Goal: Subscribe to service/newsletter

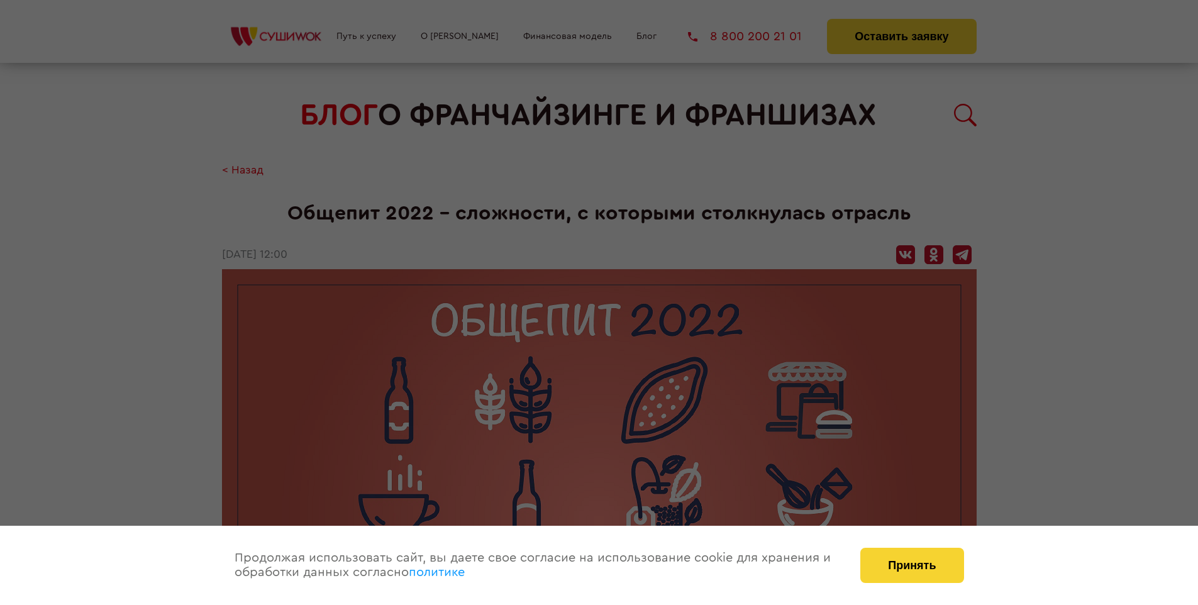
scroll to position [1376, 0]
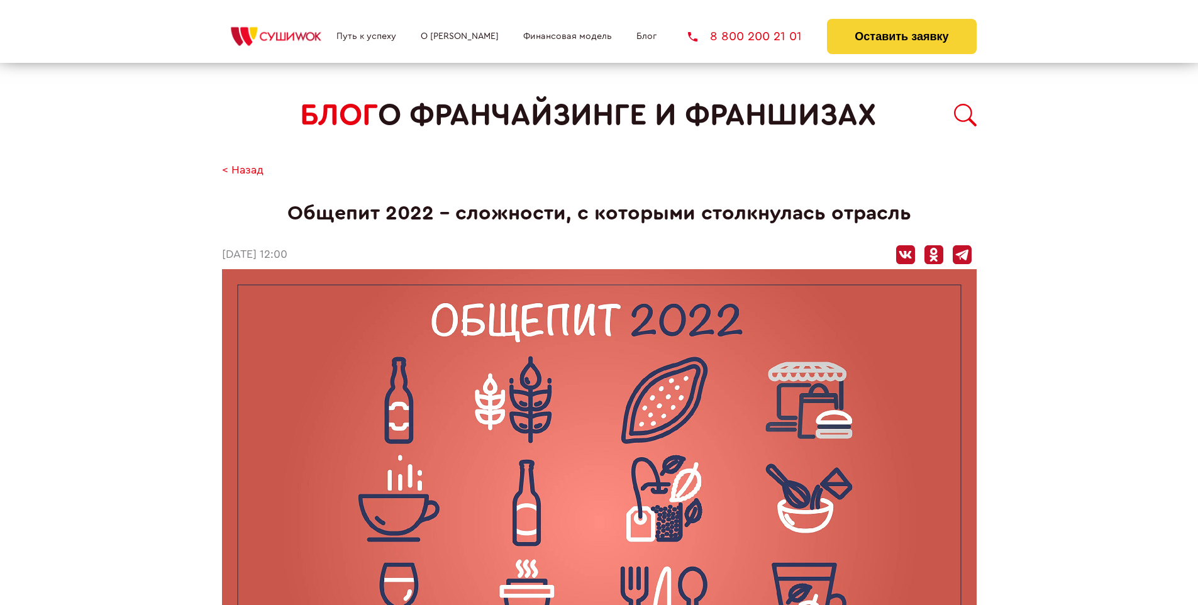
scroll to position [1376, 0]
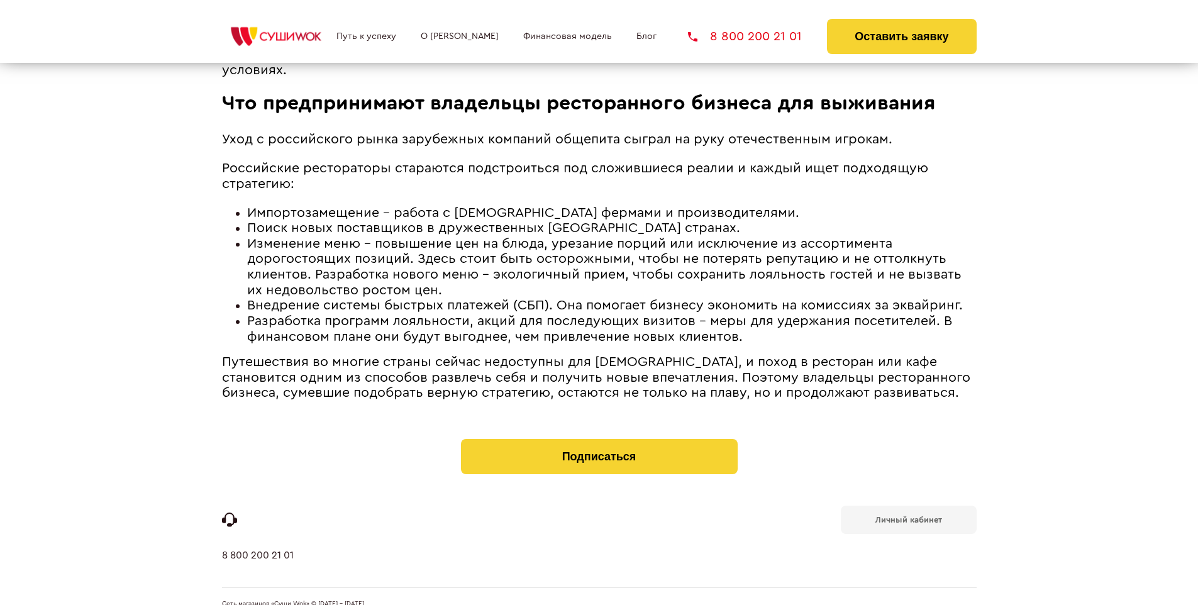
click at [908, 515] on b "Личный кабинет" at bounding box center [908, 519] width 67 height 8
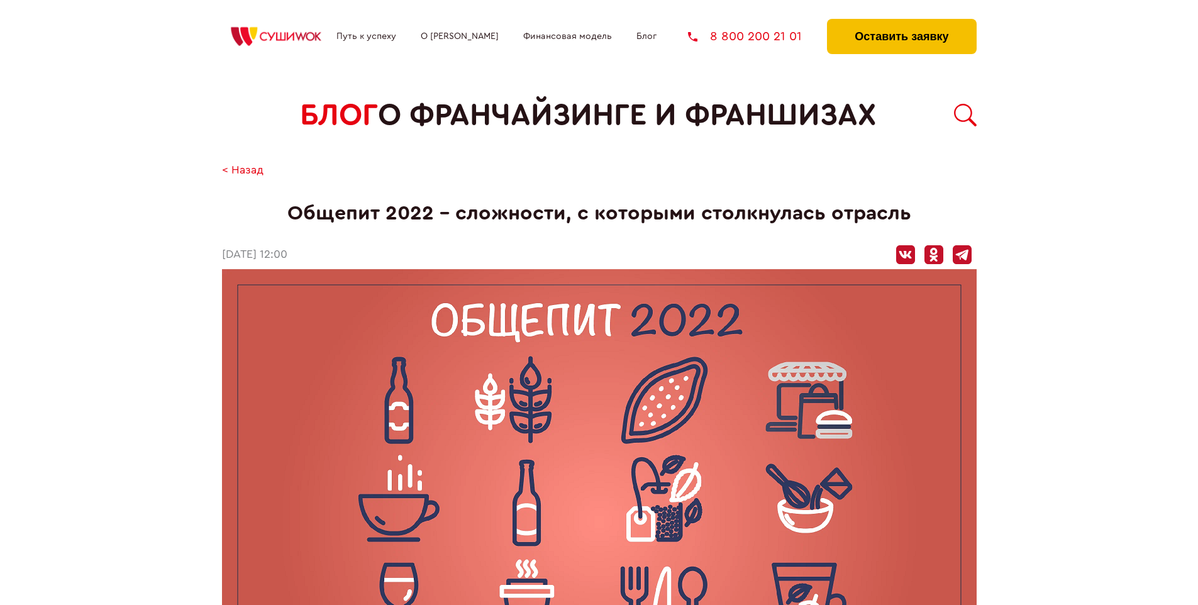
click at [901, 22] on button "Оставить заявку" at bounding box center [901, 36] width 149 height 35
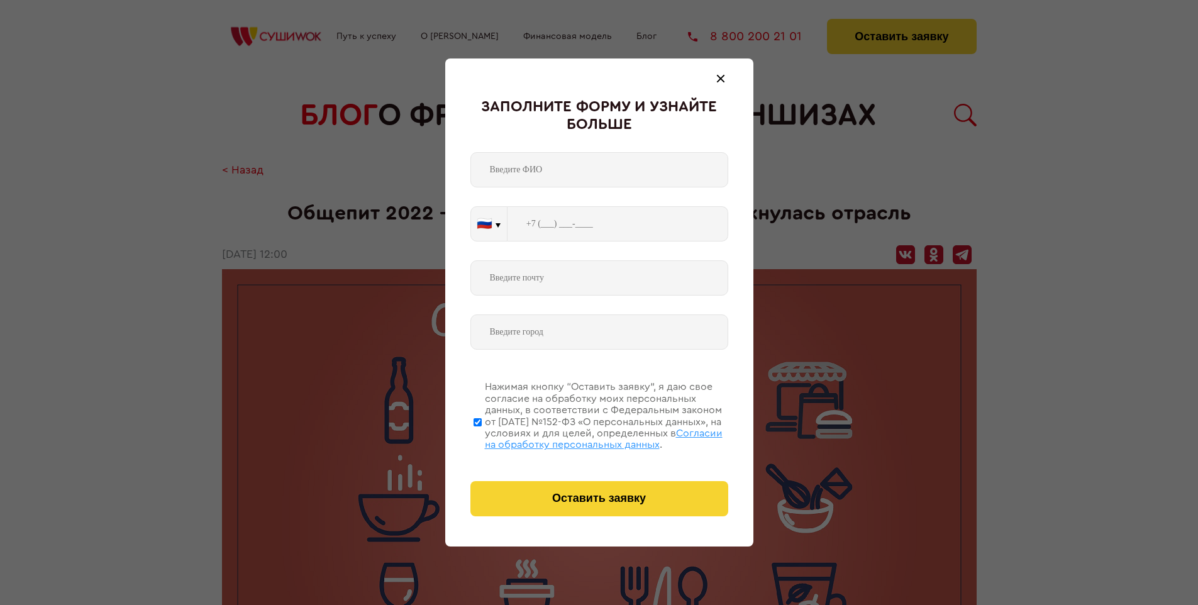
click at [583, 437] on span "Согласии на обработку персональных данных" at bounding box center [604, 438] width 238 height 21
click at [482, 437] on input "Нажимая кнопку “Оставить заявку”, я даю свое согласие на обработку моих персона…" at bounding box center [477, 422] width 8 height 101
checkbox input "false"
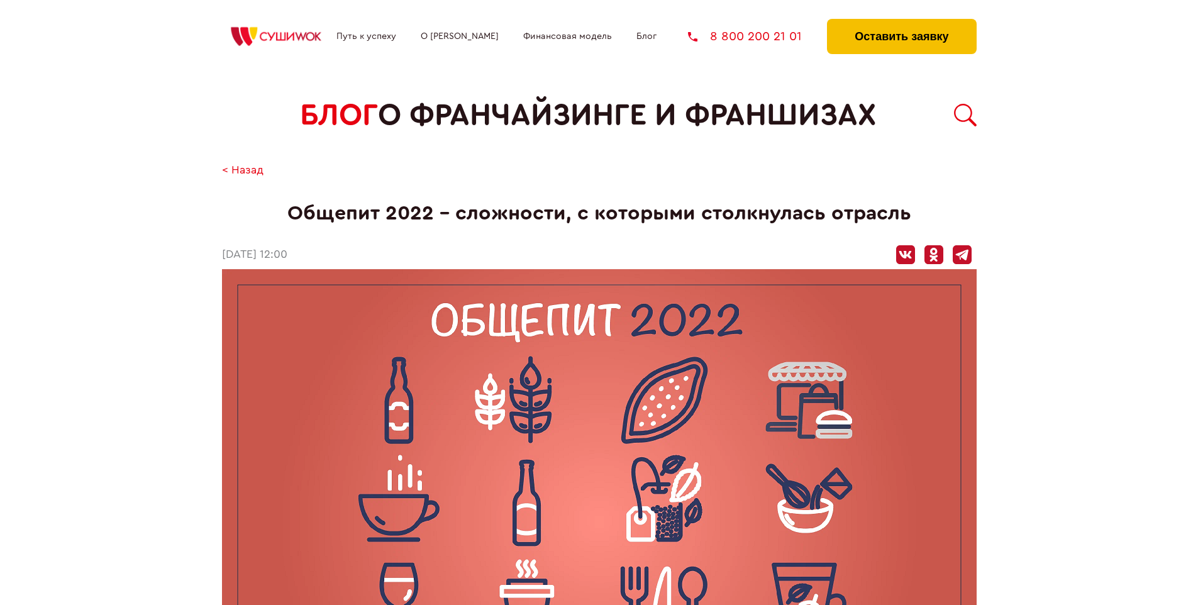
click at [901, 22] on button "Оставить заявку" at bounding box center [901, 36] width 149 height 35
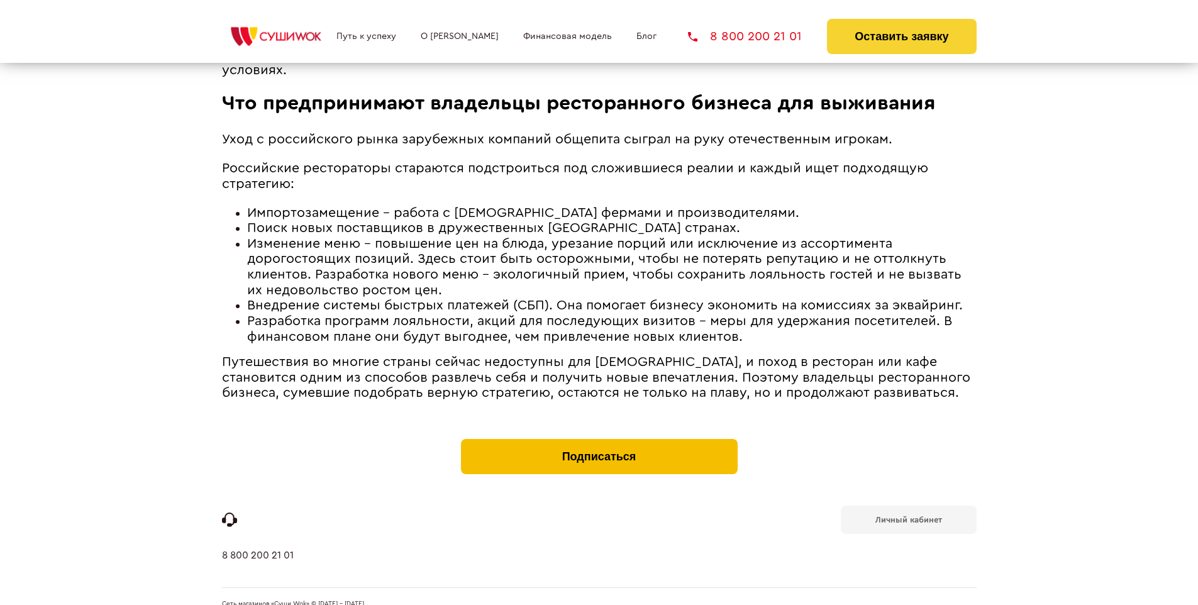
click at [598, 439] on button "Подписаться" at bounding box center [599, 456] width 277 height 35
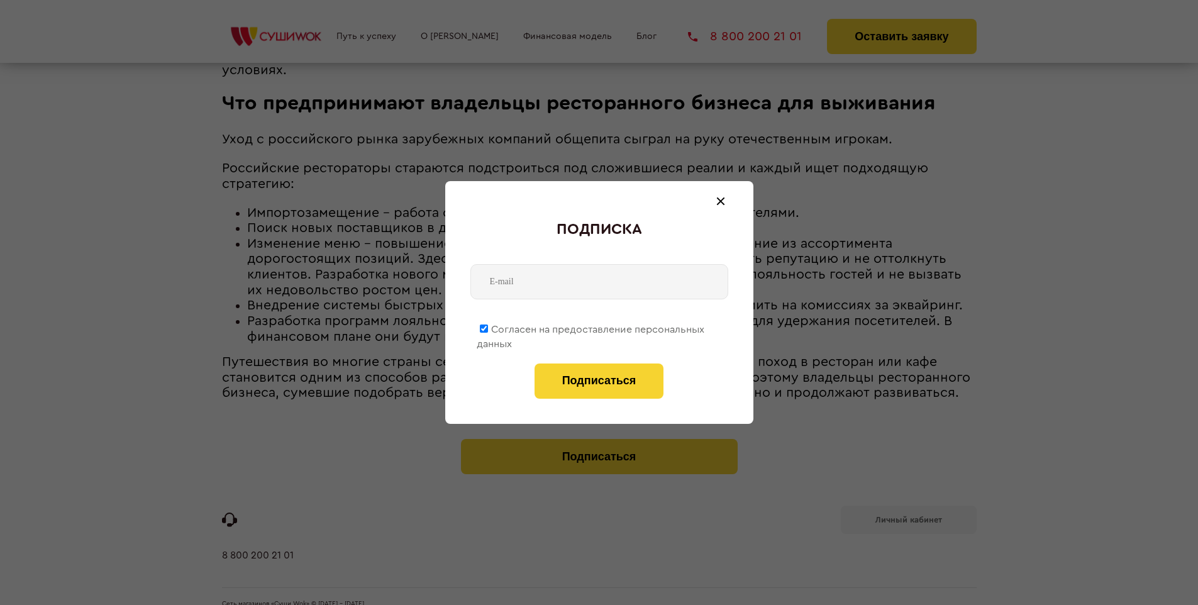
click at [591, 327] on span "Согласен на предоставление персональных данных" at bounding box center [591, 336] width 228 height 25
click at [488, 327] on input "Согласен на предоставление персональных данных" at bounding box center [484, 328] width 8 height 8
checkbox input "false"
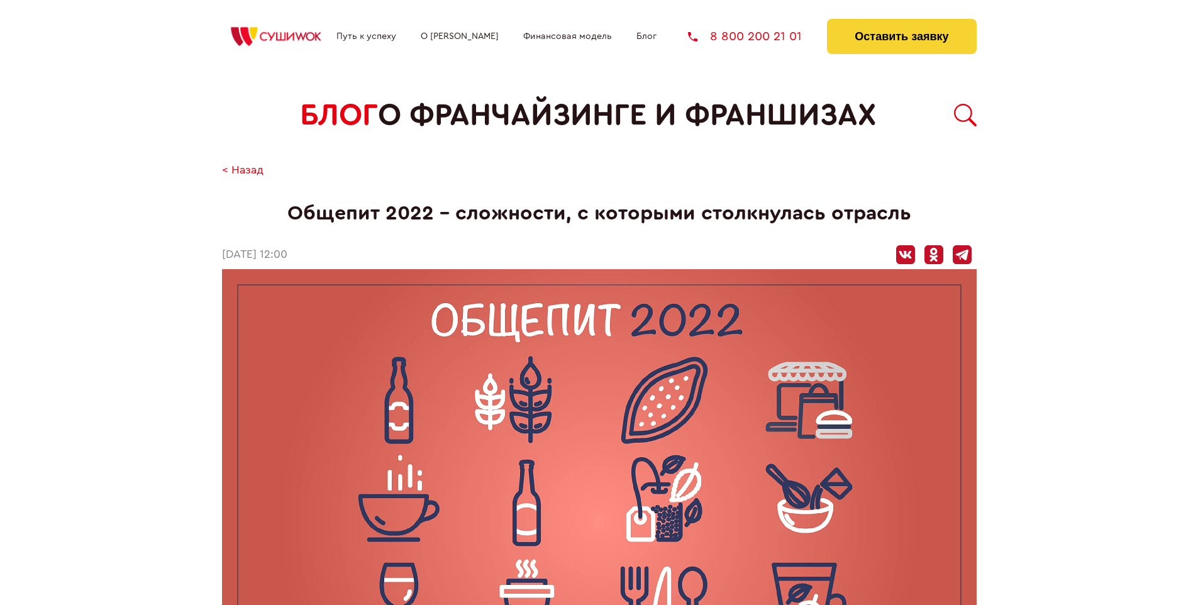
scroll to position [1376, 0]
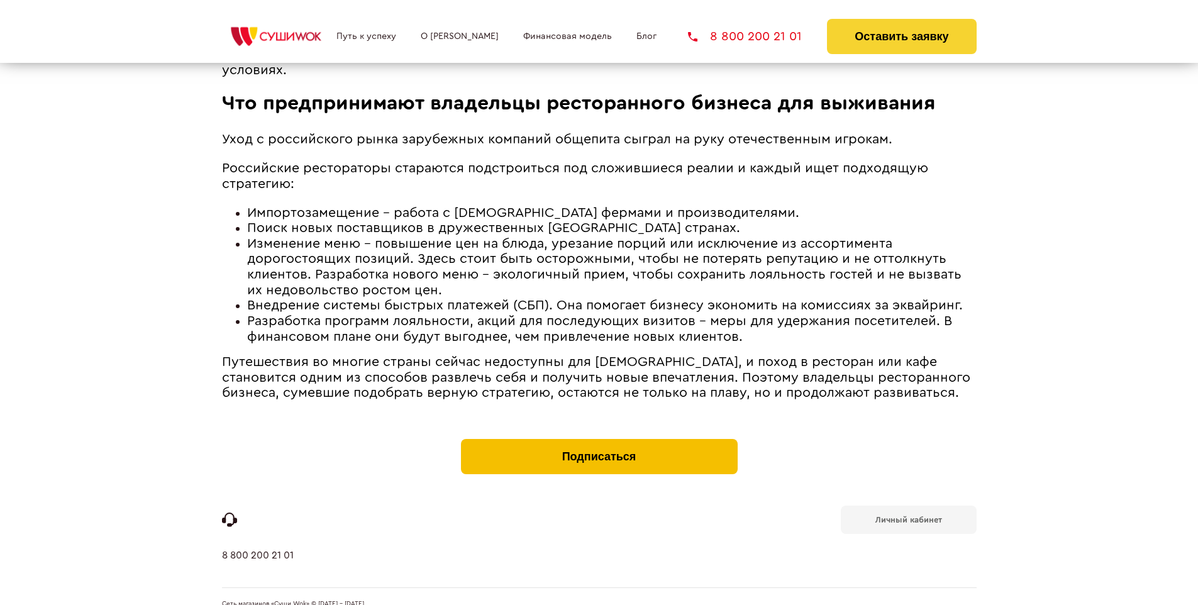
click at [598, 439] on button "Подписаться" at bounding box center [599, 456] width 277 height 35
